Goal: Task Accomplishment & Management: Manage account settings

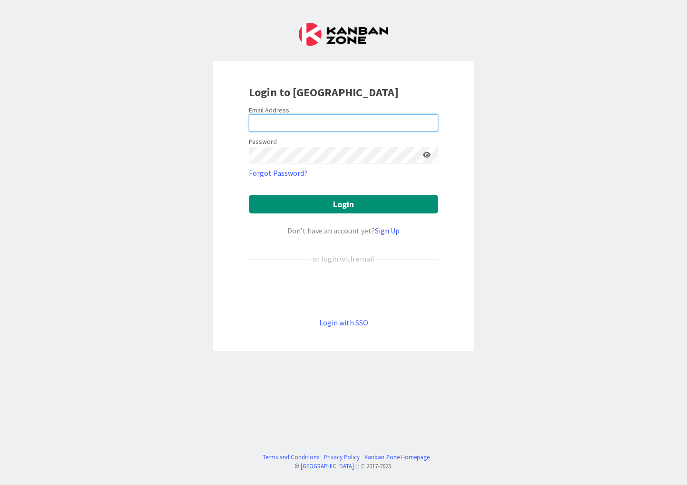
click at [296, 122] on input "email" at bounding box center [343, 122] width 189 height 17
click at [313, 120] on input "email" at bounding box center [343, 122] width 189 height 17
type input "[EMAIL_ADDRESS][DOMAIN_NAME]"
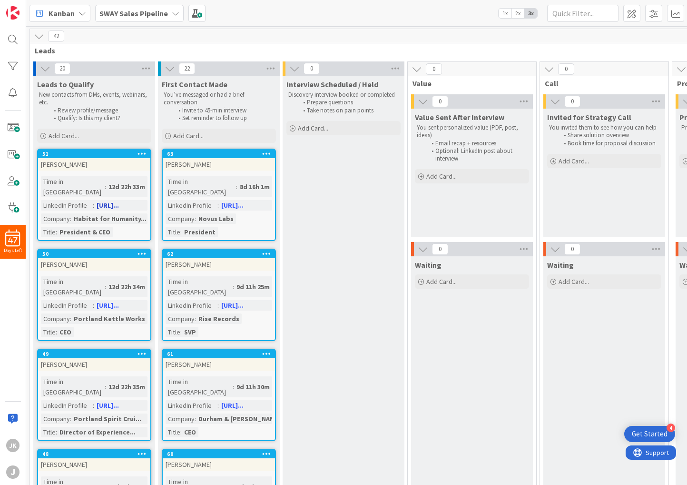
click at [140, 153] on icon at bounding box center [142, 153] width 9 height 7
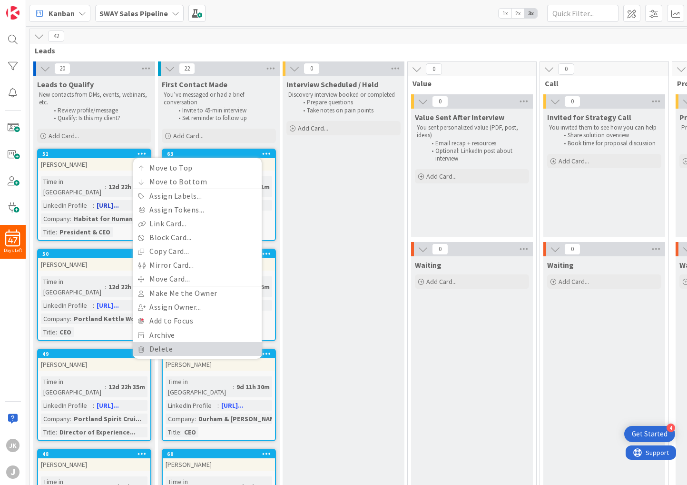
click at [167, 352] on link "Delete" at bounding box center [197, 349] width 129 height 14
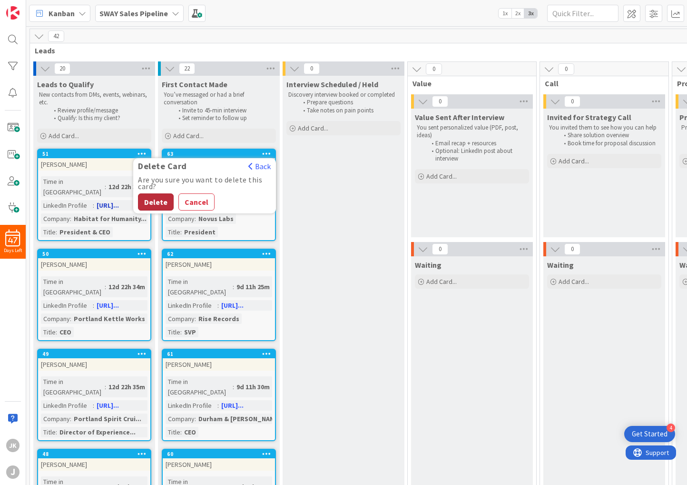
click at [150, 205] on button "Delete" at bounding box center [156, 201] width 36 height 17
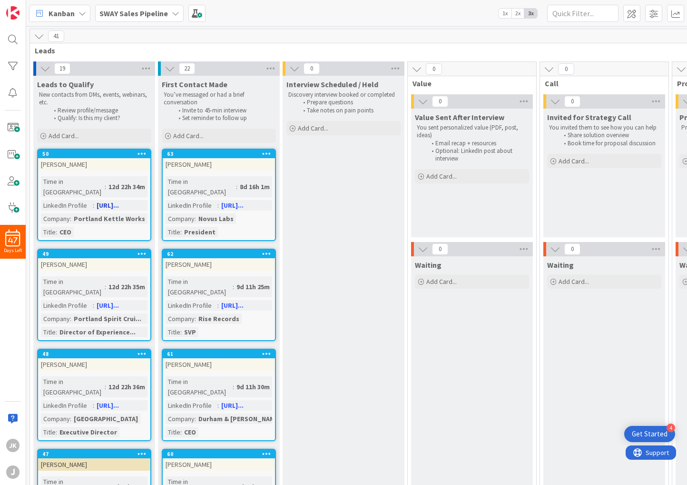
click at [143, 155] on icon at bounding box center [142, 153] width 9 height 7
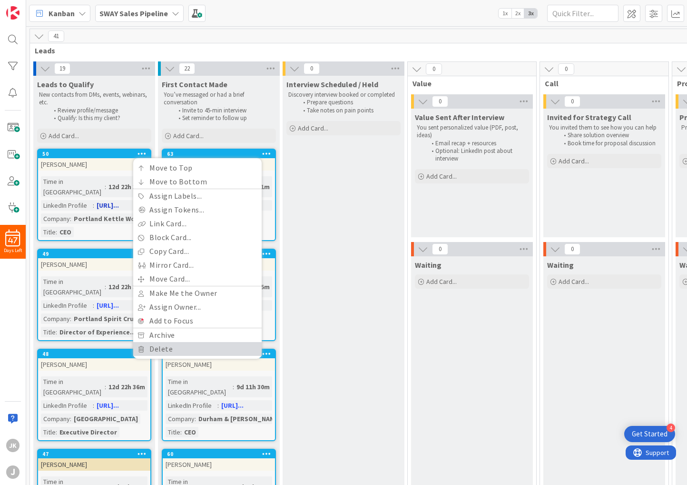
click at [157, 347] on link "Delete" at bounding box center [197, 349] width 129 height 14
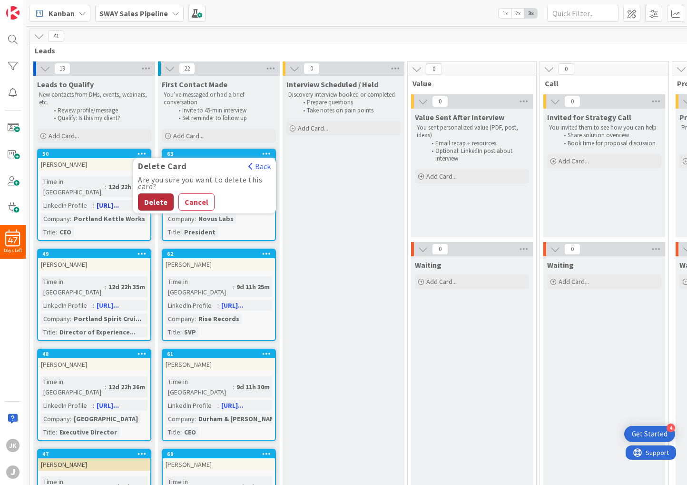
click at [157, 198] on button "Delete" at bounding box center [156, 201] width 36 height 17
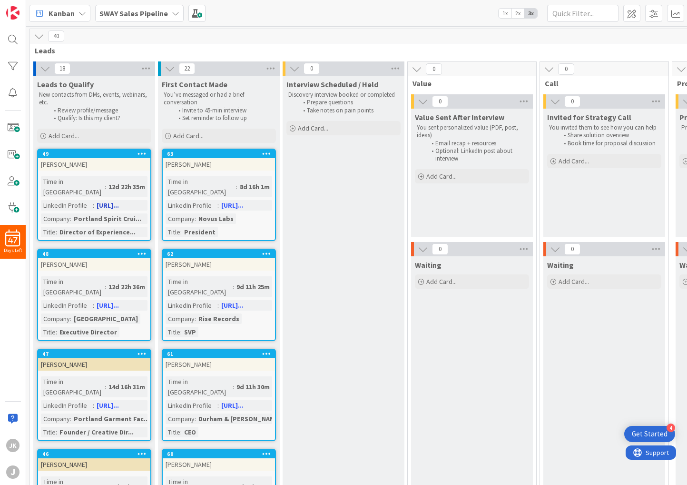
click at [143, 154] on icon at bounding box center [142, 153] width 9 height 7
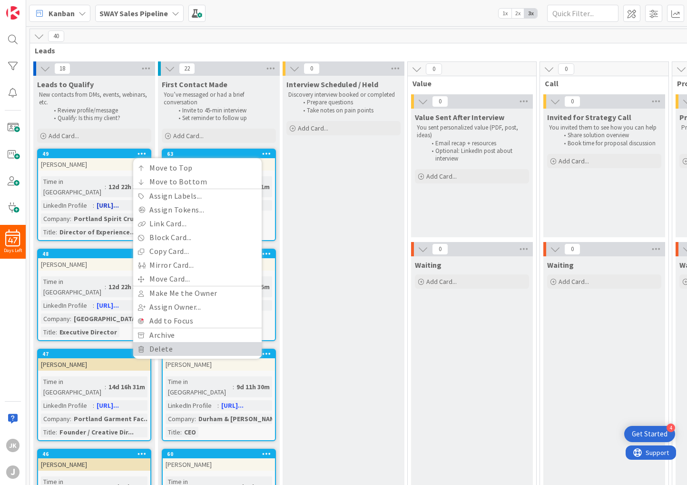
click at [151, 349] on link "Delete" at bounding box center [197, 349] width 129 height 14
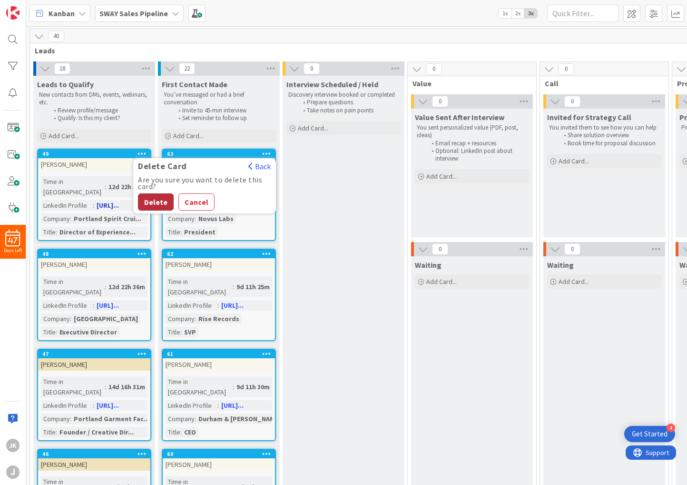
click at [152, 200] on button "Delete" at bounding box center [156, 201] width 36 height 17
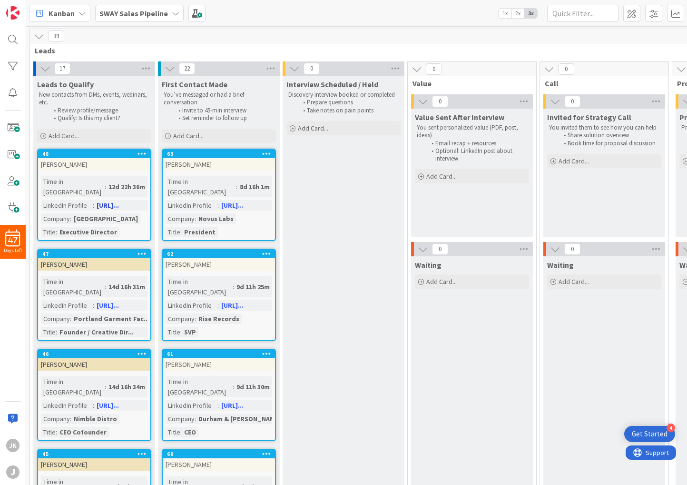
click at [143, 150] on icon at bounding box center [142, 153] width 9 height 7
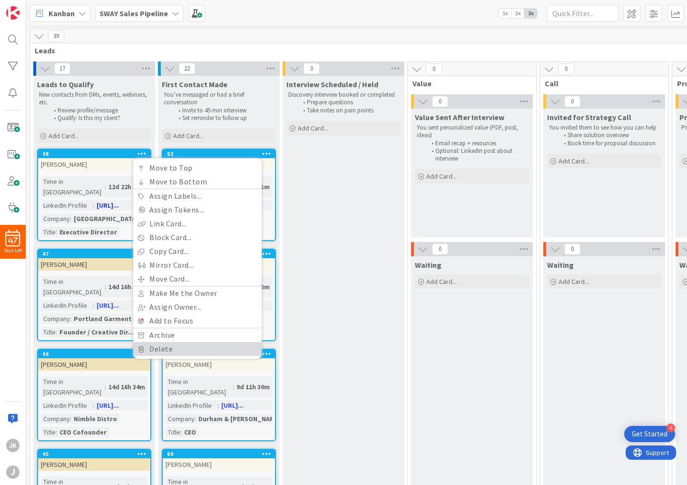
click at [166, 350] on link "Delete" at bounding box center [197, 349] width 129 height 14
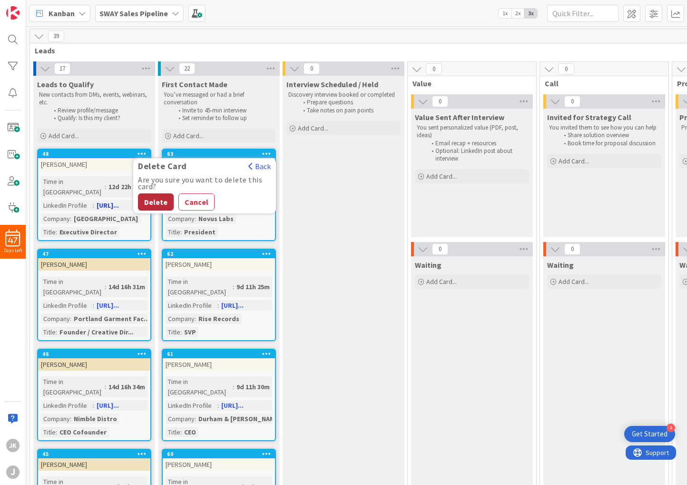
click at [147, 199] on button "Delete" at bounding box center [156, 201] width 36 height 17
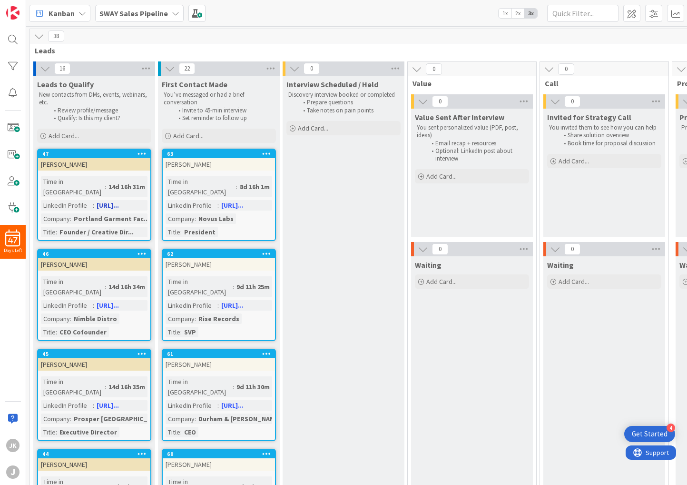
click at [143, 150] on icon at bounding box center [142, 153] width 9 height 7
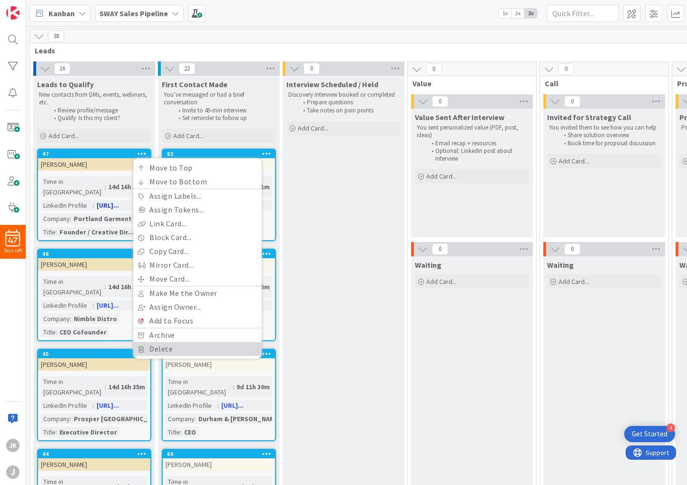
click at [152, 349] on link "Delete" at bounding box center [197, 349] width 129 height 14
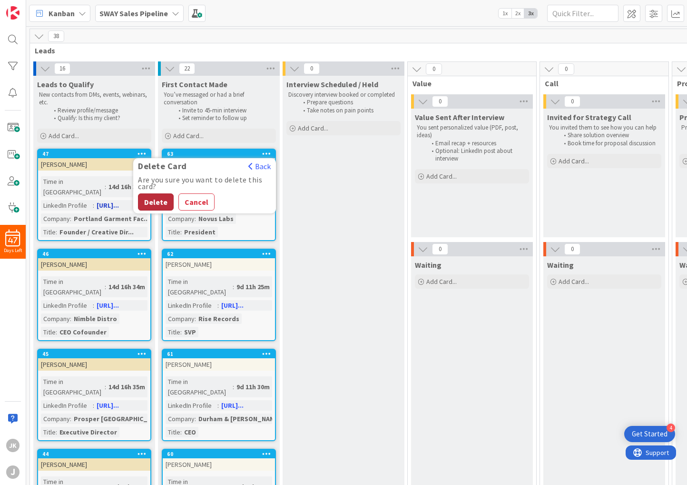
click at [148, 198] on button "Delete" at bounding box center [156, 201] width 36 height 17
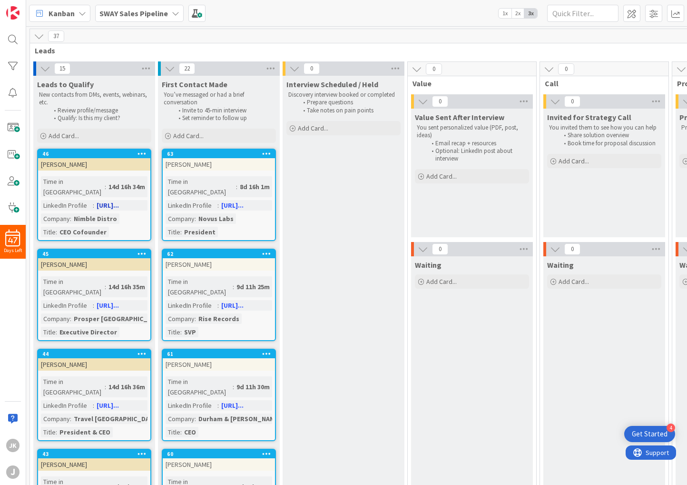
click at [138, 153] on icon at bounding box center [142, 153] width 9 height 7
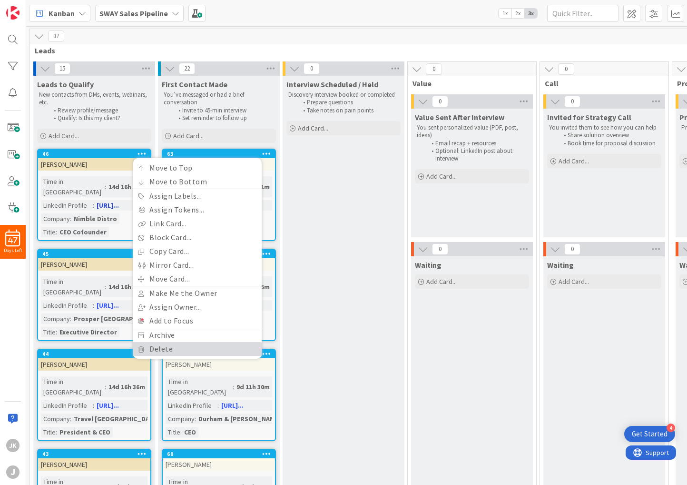
click at [153, 347] on link "Delete" at bounding box center [197, 349] width 129 height 14
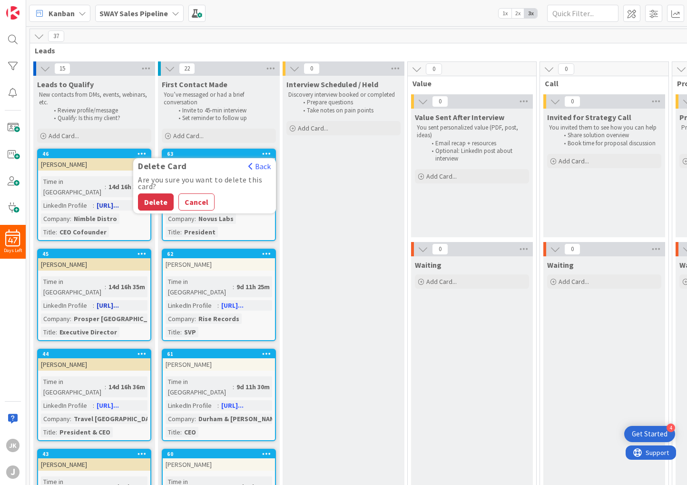
click at [155, 202] on button "Delete" at bounding box center [156, 201] width 36 height 17
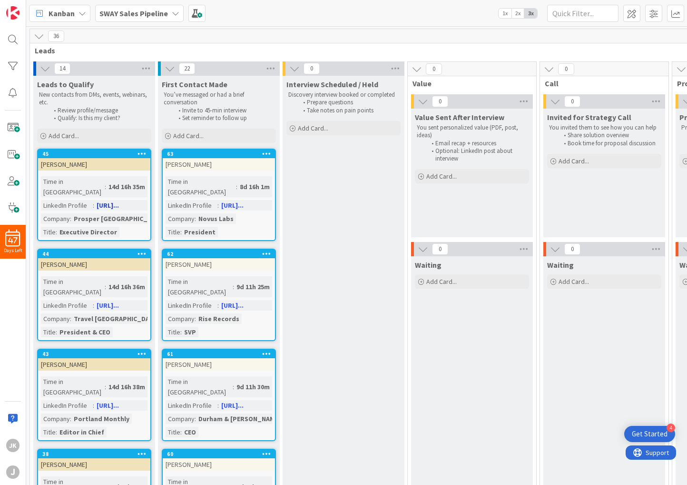
click at [141, 150] on icon at bounding box center [142, 153] width 9 height 7
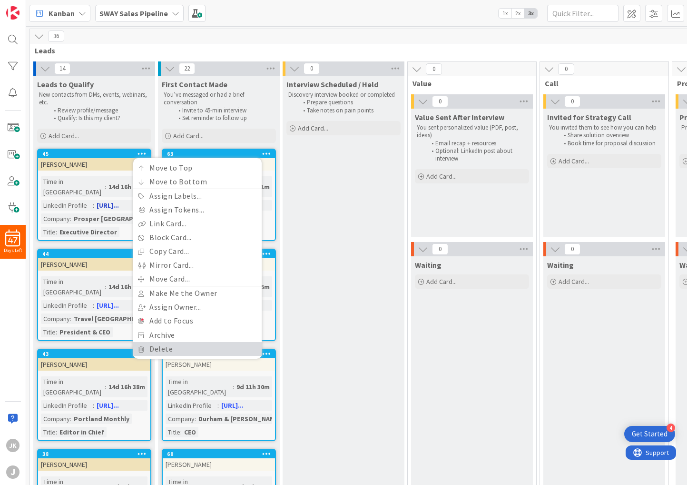
click at [148, 353] on link "Delete" at bounding box center [197, 349] width 129 height 14
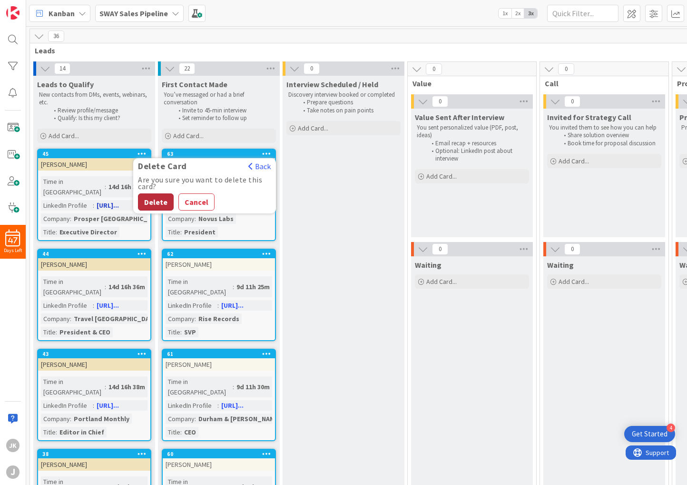
click at [162, 198] on button "Delete" at bounding box center [156, 201] width 36 height 17
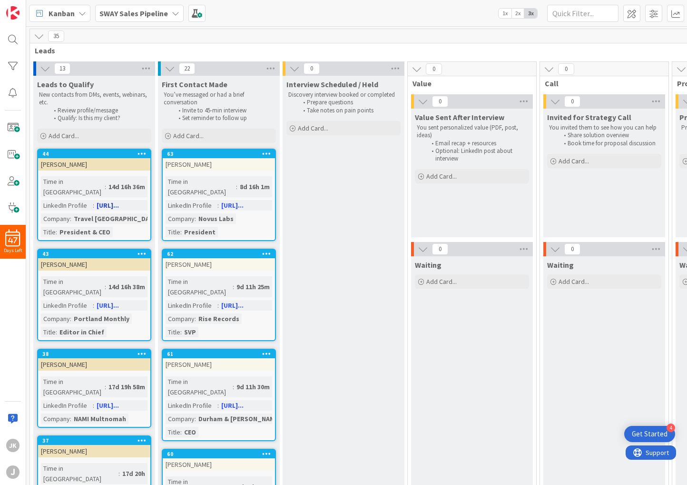
click at [143, 153] on icon at bounding box center [142, 153] width 9 height 7
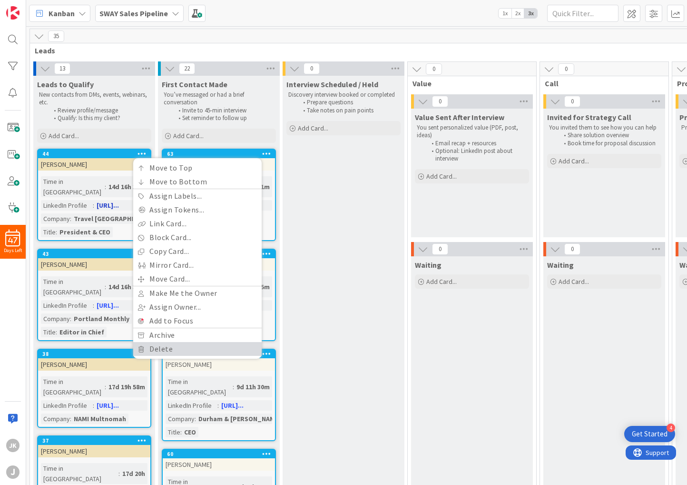
click at [170, 347] on link "Delete" at bounding box center [197, 349] width 129 height 14
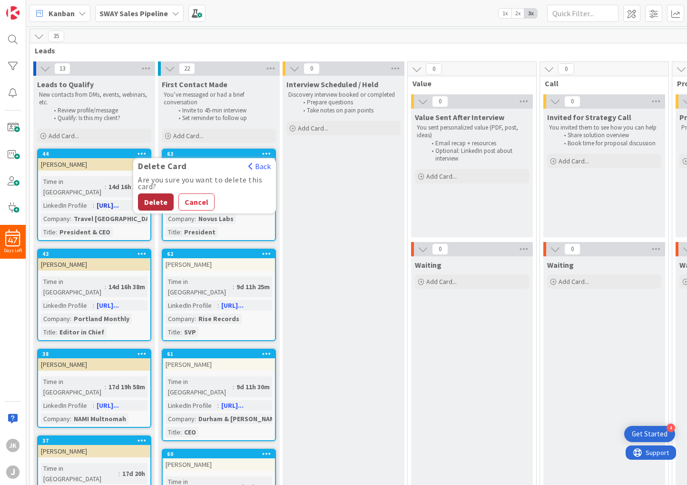
click at [153, 200] on button "Delete" at bounding box center [156, 201] width 36 height 17
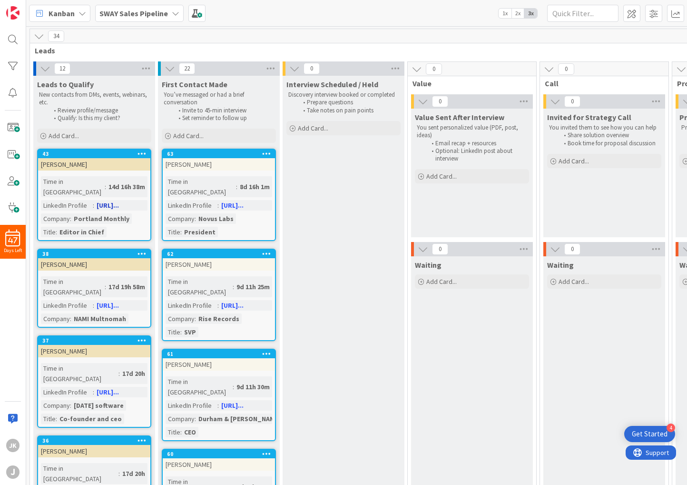
click at [142, 150] on icon at bounding box center [142, 153] width 9 height 7
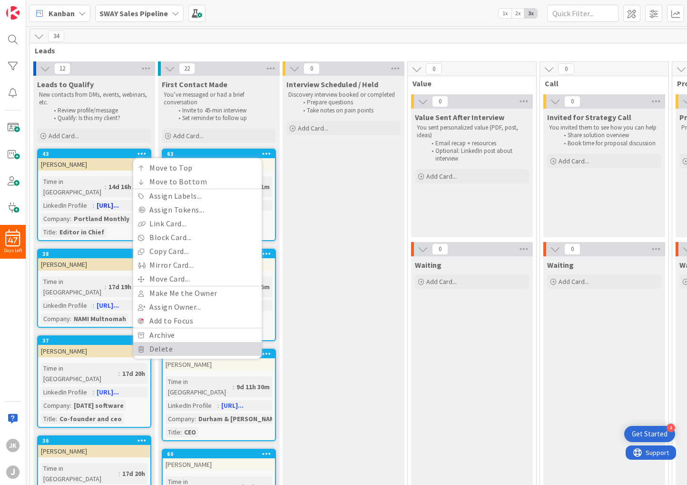
click at [170, 347] on link "Delete" at bounding box center [197, 349] width 129 height 14
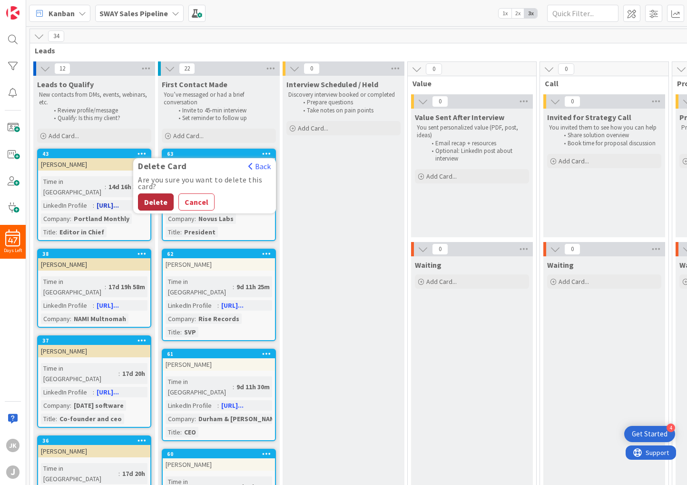
click at [158, 202] on button "Delete" at bounding box center [156, 201] width 36 height 17
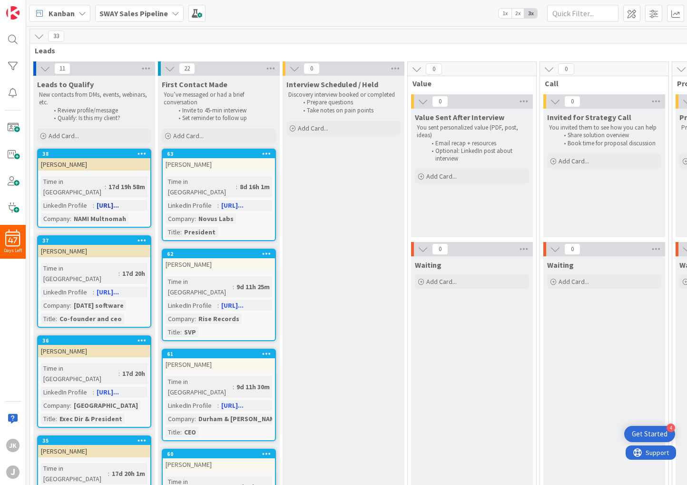
click at [138, 151] on icon at bounding box center [142, 153] width 9 height 7
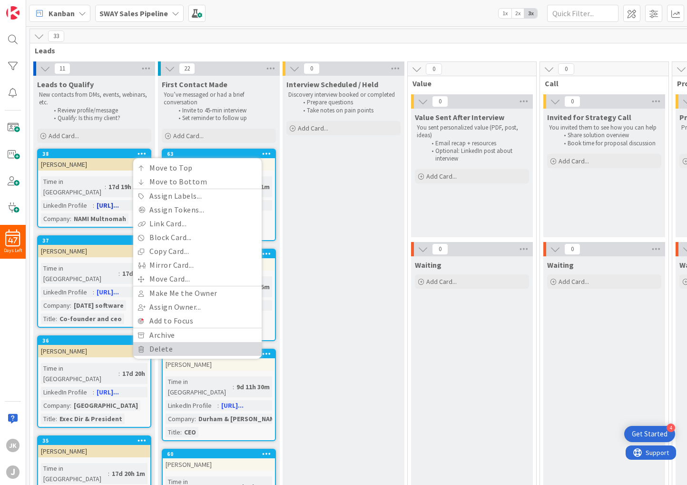
click at [158, 346] on link "Delete" at bounding box center [197, 349] width 129 height 14
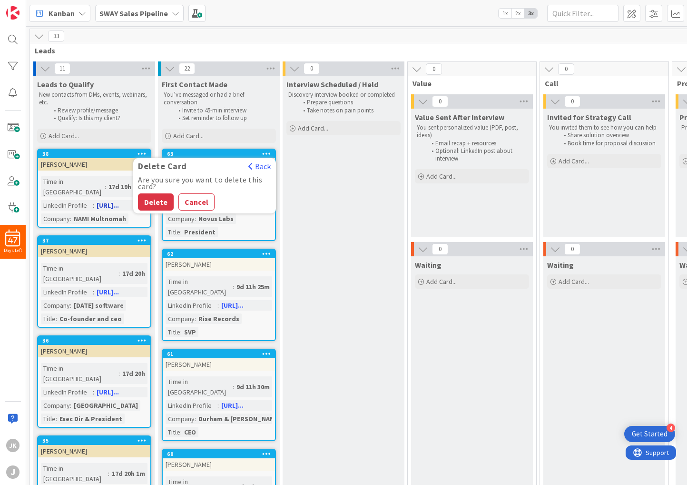
click at [158, 205] on button "Delete" at bounding box center [156, 201] width 36 height 17
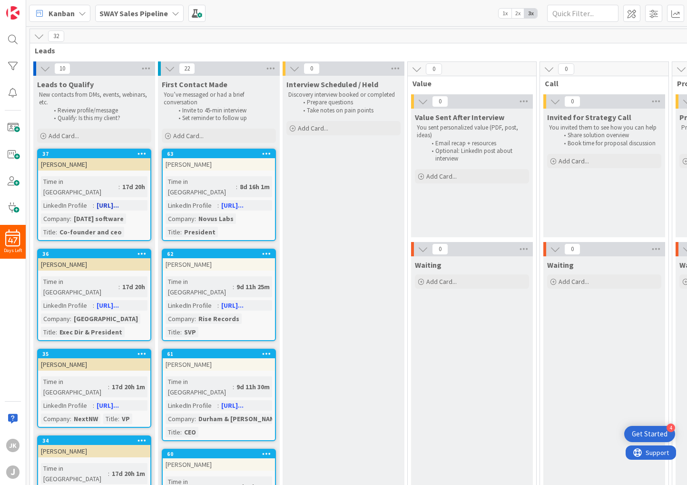
click at [144, 154] on icon at bounding box center [142, 153] width 9 height 7
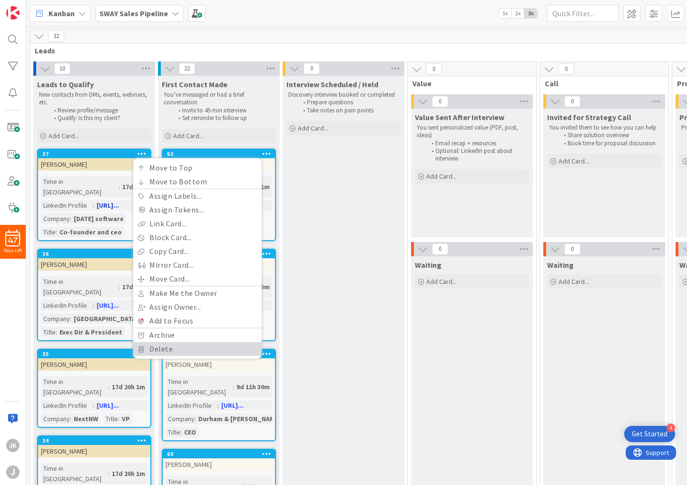
click at [164, 345] on link "Delete" at bounding box center [197, 349] width 129 height 14
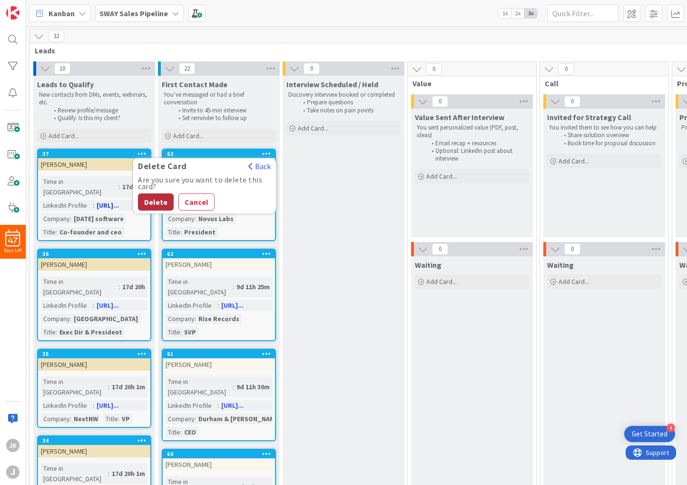
click at [151, 199] on button "Delete" at bounding box center [156, 201] width 36 height 17
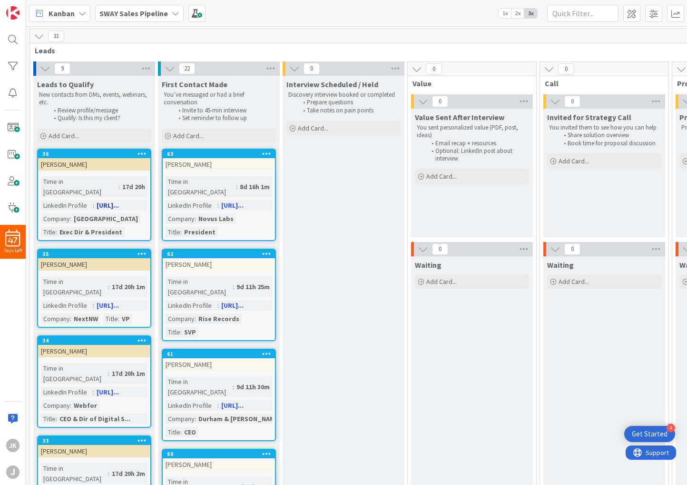
click at [139, 153] on icon at bounding box center [142, 153] width 9 height 7
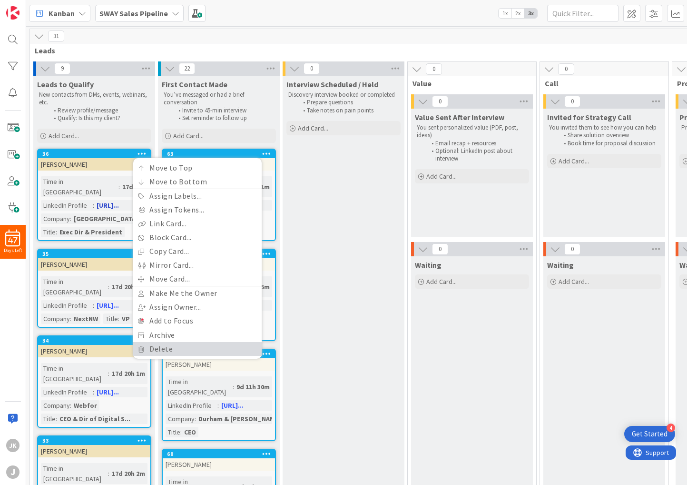
click at [152, 346] on link "Delete" at bounding box center [197, 349] width 129 height 14
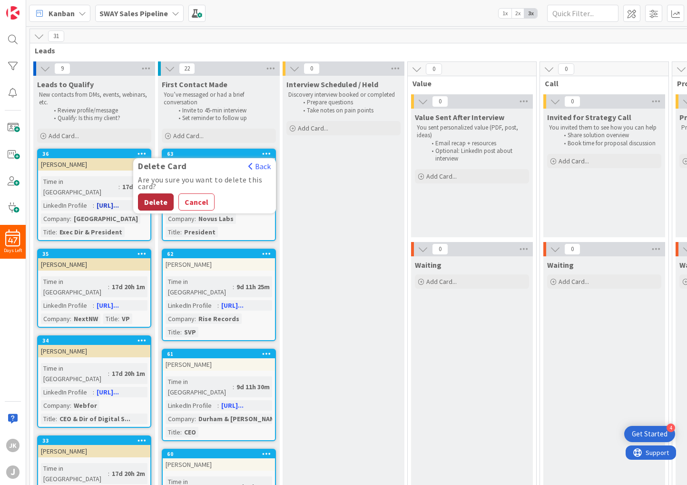
click at [156, 199] on button "Delete" at bounding box center [156, 201] width 36 height 17
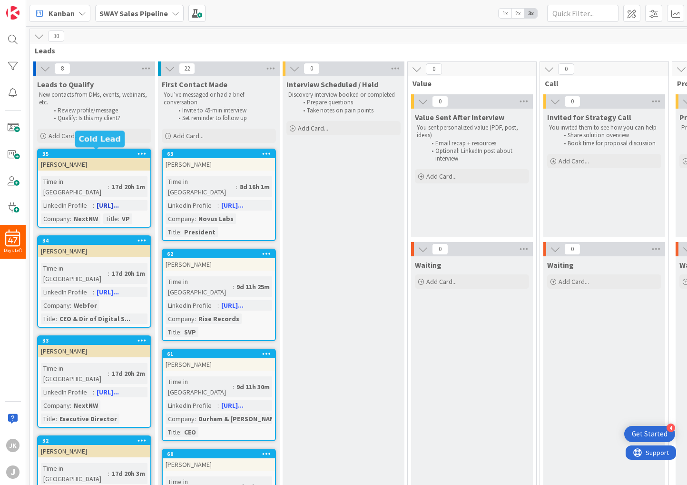
click at [98, 153] on div "35" at bounding box center [96, 153] width 108 height 7
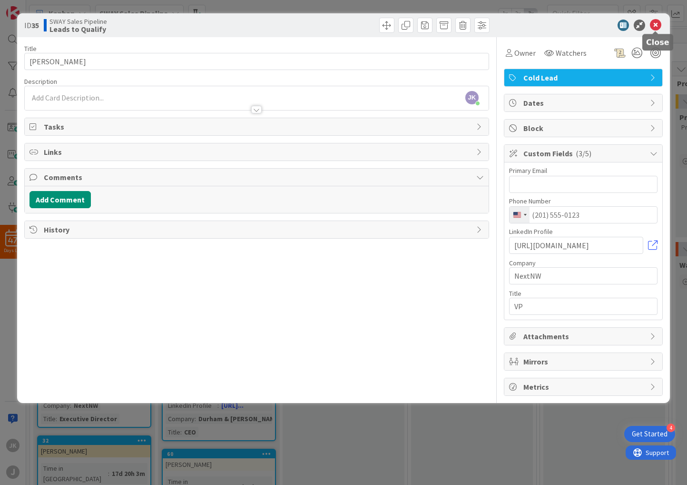
click at [657, 24] on icon at bounding box center [655, 25] width 11 height 11
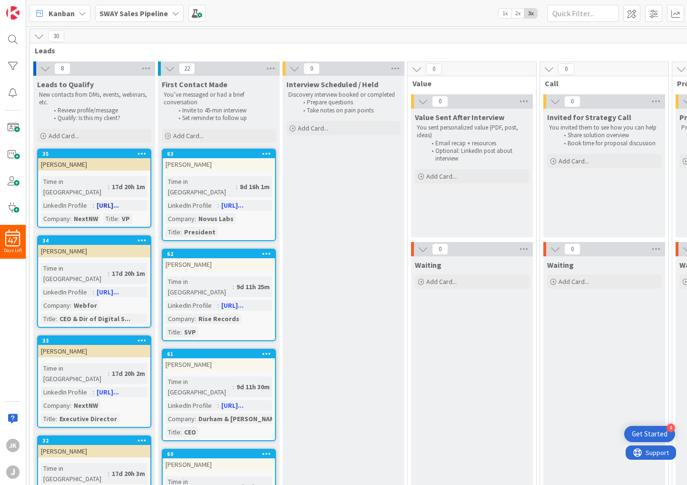
click at [143, 150] on icon at bounding box center [142, 153] width 9 height 7
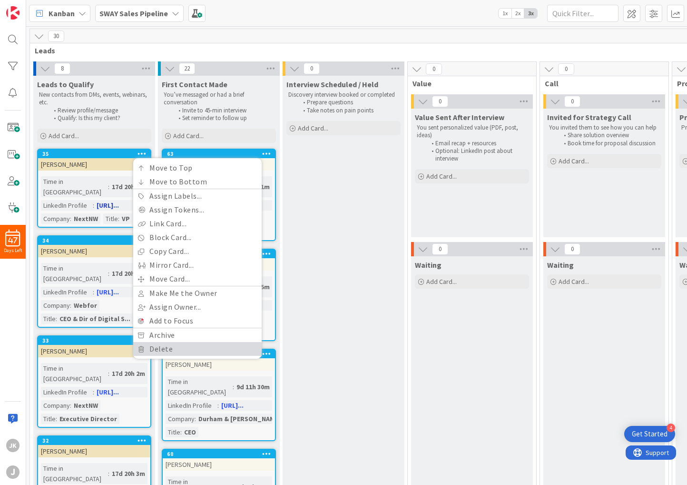
click at [147, 353] on link "Delete" at bounding box center [197, 349] width 129 height 14
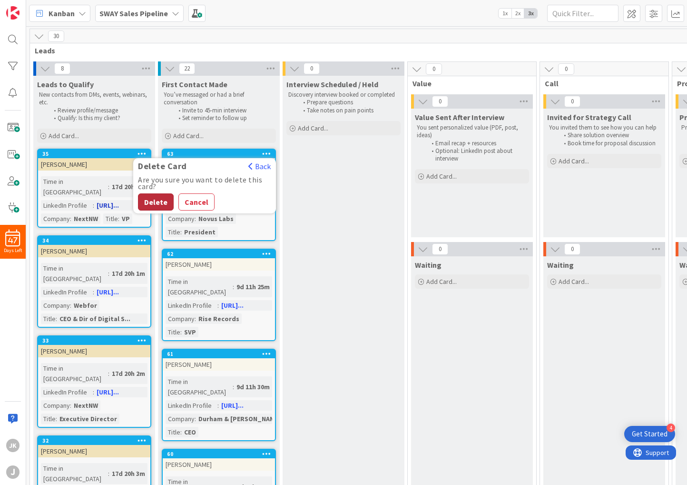
click at [162, 198] on button "Delete" at bounding box center [156, 201] width 36 height 17
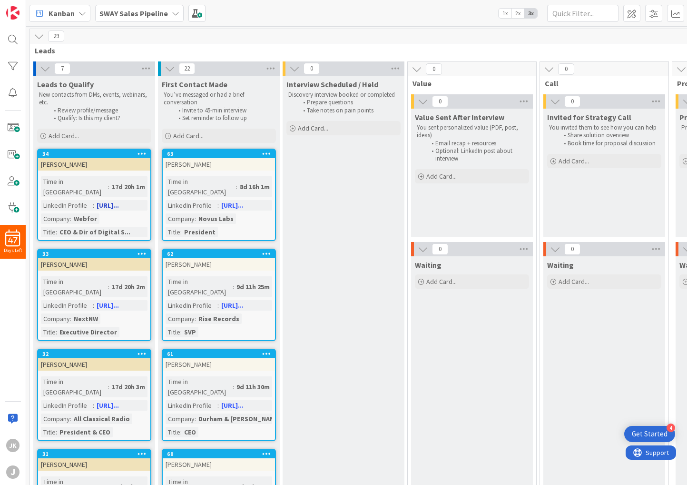
click at [144, 150] on icon at bounding box center [142, 153] width 9 height 7
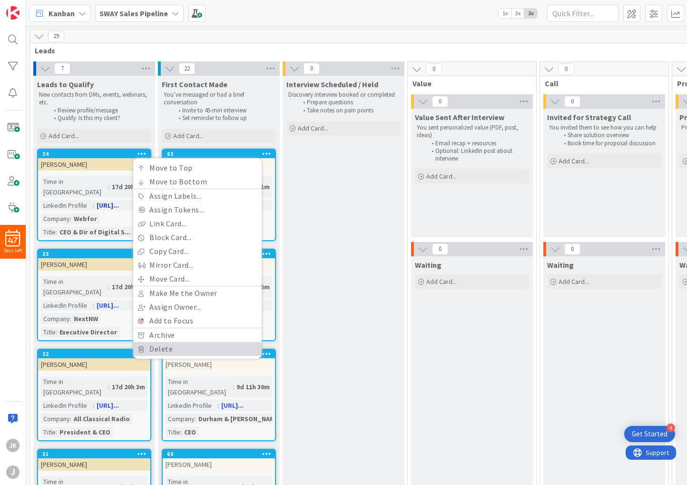
click at [153, 345] on link "Delete" at bounding box center [197, 349] width 129 height 14
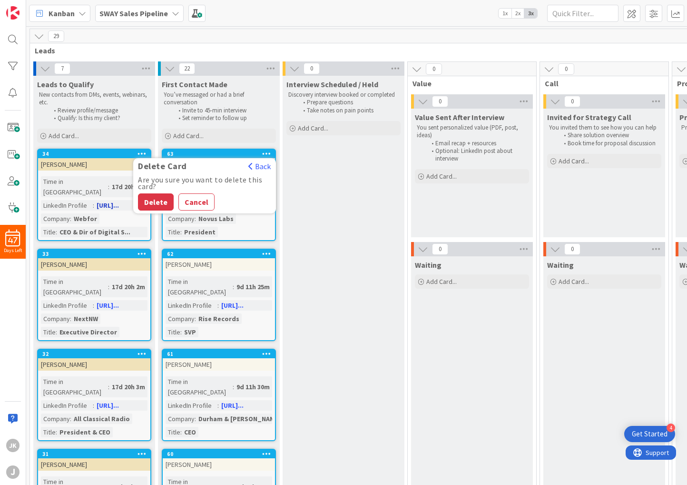
click at [152, 194] on button "Delete" at bounding box center [156, 201] width 36 height 17
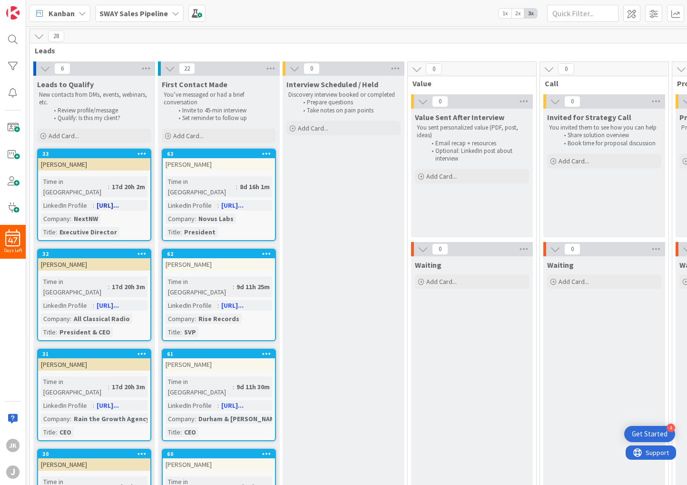
click at [139, 150] on icon at bounding box center [142, 153] width 9 height 7
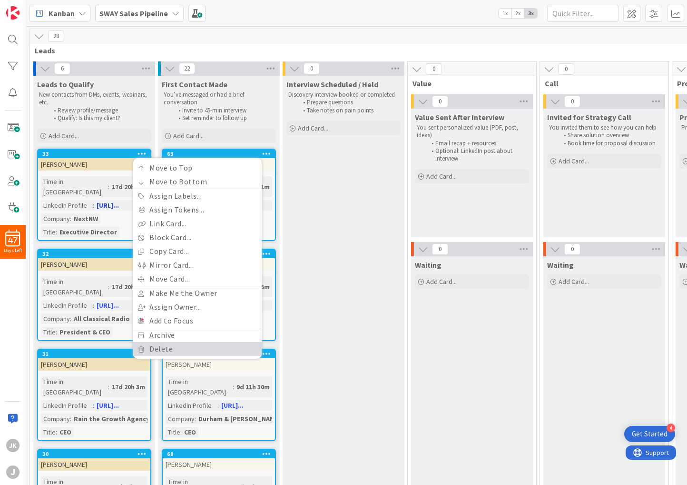
click at [150, 343] on link "Delete" at bounding box center [197, 349] width 129 height 14
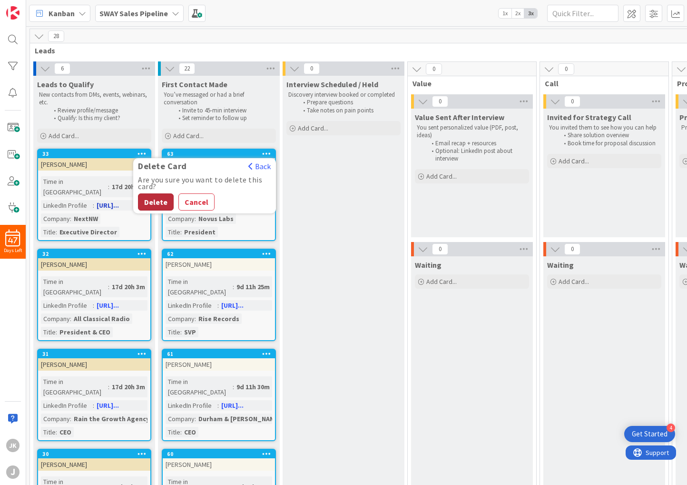
click at [151, 200] on button "Delete" at bounding box center [156, 201] width 36 height 17
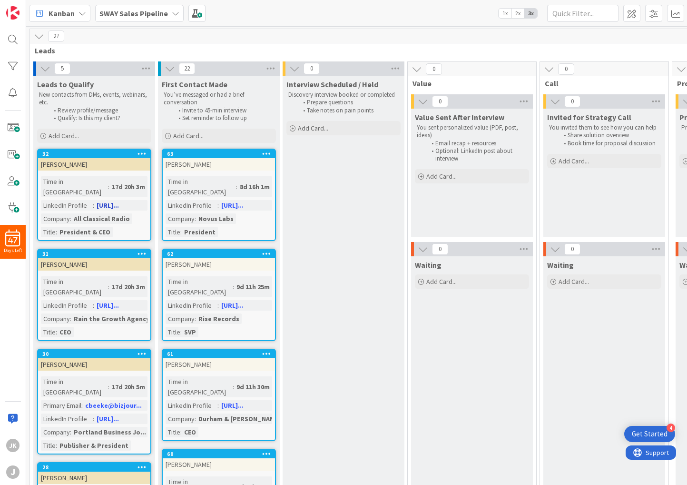
click at [141, 154] on icon at bounding box center [142, 153] width 9 height 7
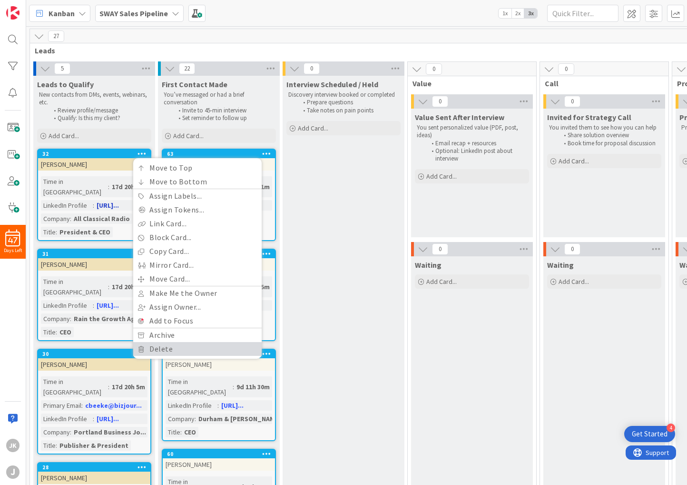
click at [154, 347] on link "Delete" at bounding box center [197, 349] width 129 height 14
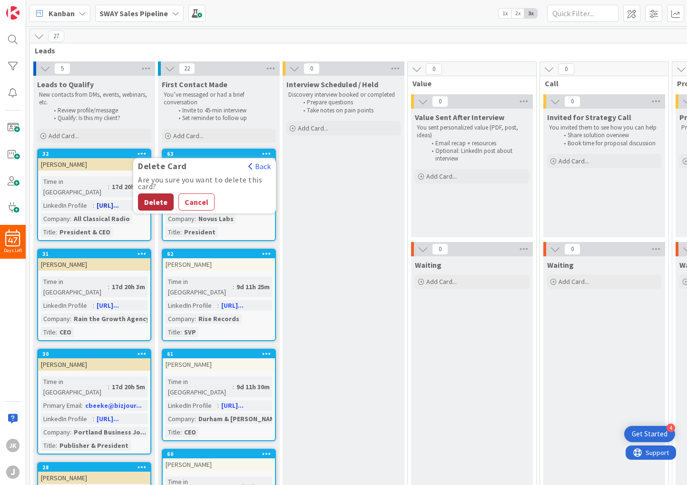
click at [157, 204] on button "Delete" at bounding box center [156, 201] width 36 height 17
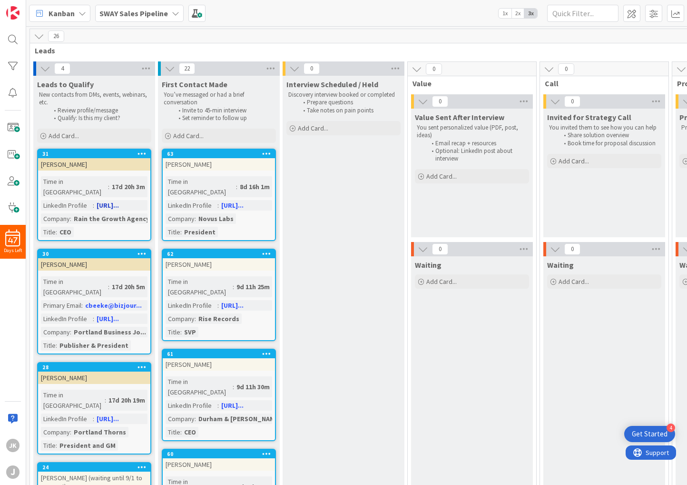
click at [146, 151] on icon at bounding box center [142, 153] width 9 height 7
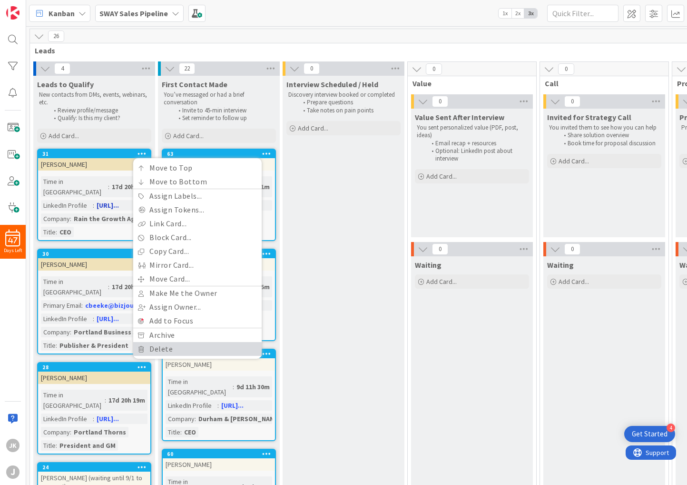
click at [165, 344] on link "Delete" at bounding box center [197, 349] width 129 height 14
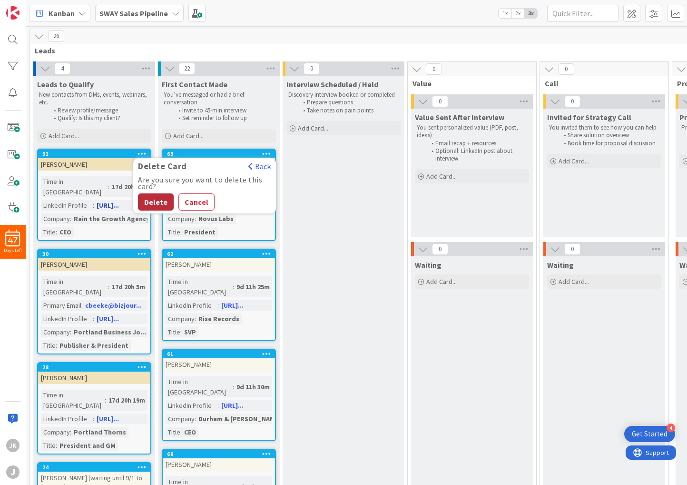
click at [160, 203] on button "Delete" at bounding box center [156, 201] width 36 height 17
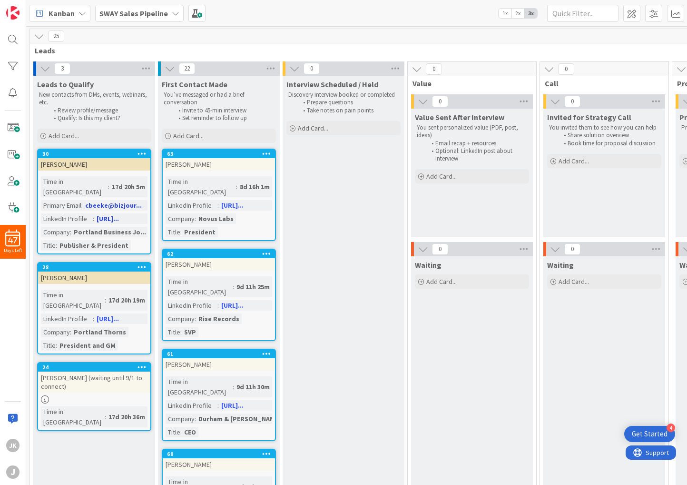
click at [143, 156] on icon at bounding box center [142, 153] width 9 height 7
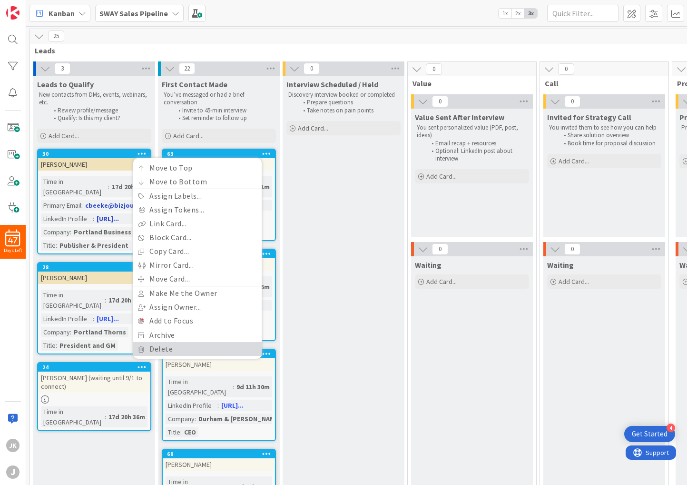
click at [168, 351] on link "Delete" at bounding box center [197, 349] width 129 height 14
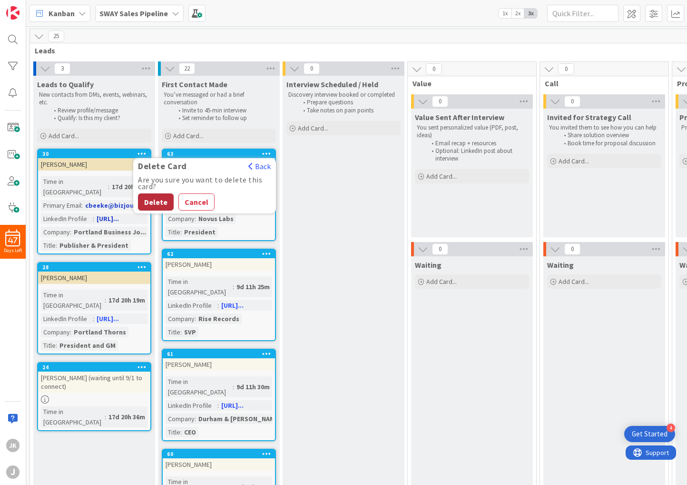
click at [157, 199] on button "Delete" at bounding box center [156, 201] width 36 height 17
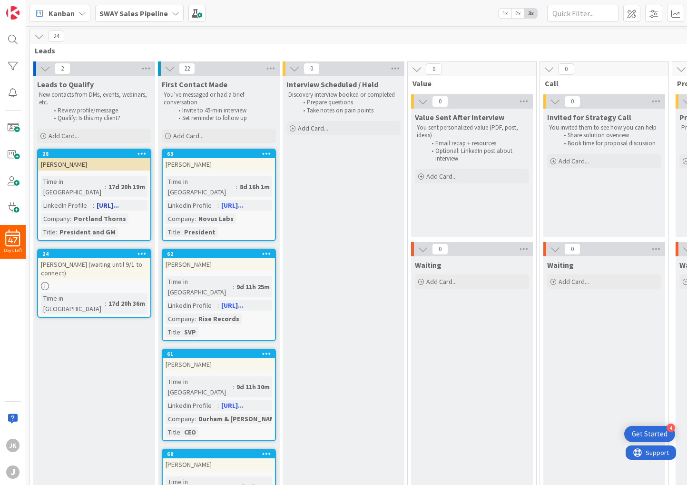
click at [140, 152] on icon at bounding box center [142, 153] width 9 height 7
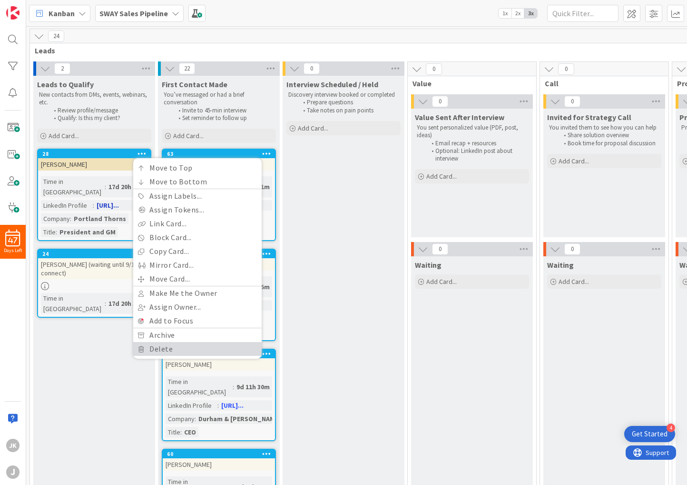
click at [149, 349] on link "Delete" at bounding box center [197, 349] width 129 height 14
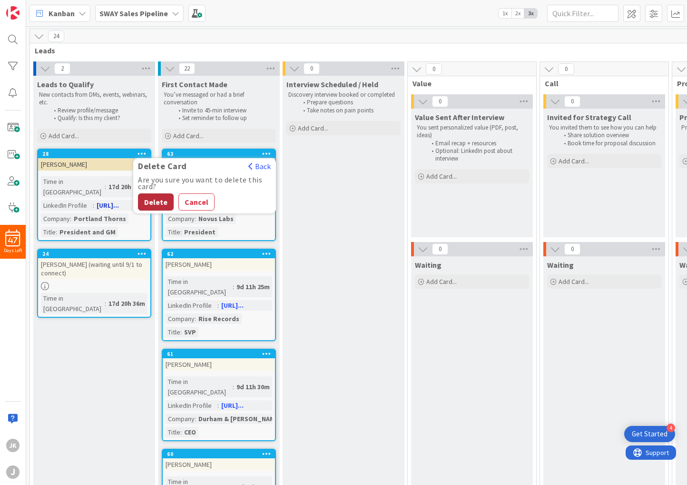
click at [160, 198] on button "Delete" at bounding box center [156, 201] width 36 height 17
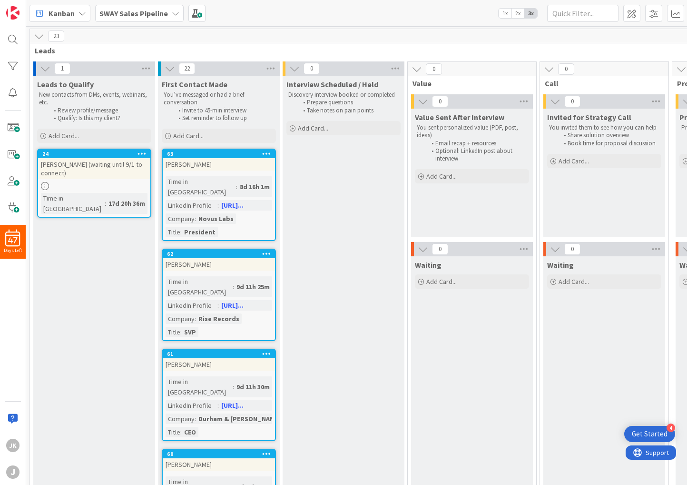
click at [142, 152] on icon at bounding box center [142, 153] width 9 height 7
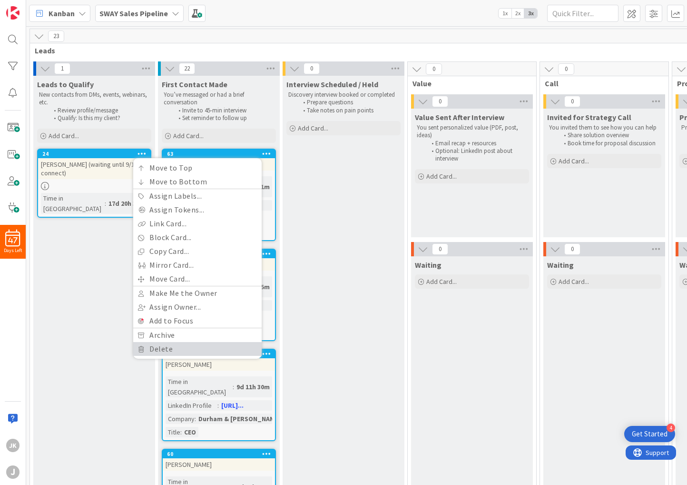
click at [143, 350] on icon at bounding box center [141, 349] width 7 height 6
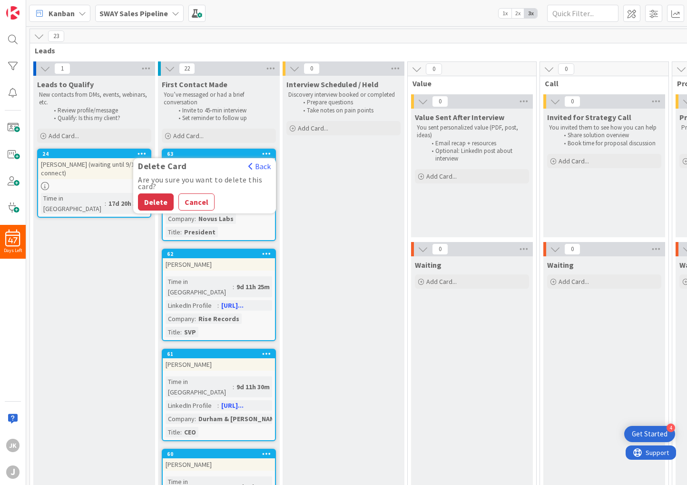
click at [160, 202] on button "Delete" at bounding box center [156, 201] width 36 height 17
